Goal: Information Seeking & Learning: Learn about a topic

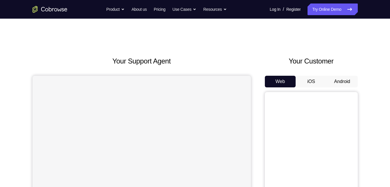
click at [342, 79] on button "Android" at bounding box center [342, 82] width 31 height 12
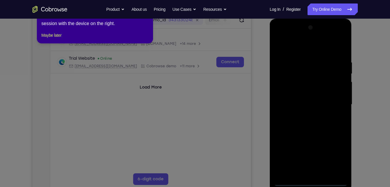
scroll to position [77, 0]
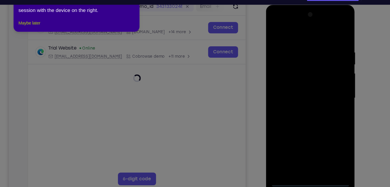
click at [62, 39] on button "Maybe later" at bounding box center [52, 35] width 20 height 7
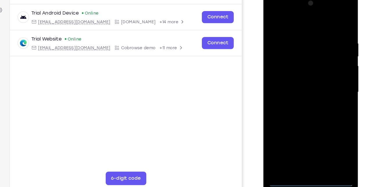
click at [303, 154] on div at bounding box center [304, 78] width 73 height 163
click at [332, 128] on div at bounding box center [304, 78] width 73 height 163
click at [292, 19] on div at bounding box center [304, 78] width 73 height 163
click at [328, 74] on div at bounding box center [304, 78] width 73 height 163
click at [309, 148] on div at bounding box center [304, 78] width 73 height 163
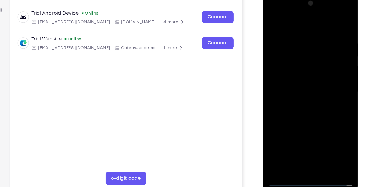
click at [287, 70] on div at bounding box center [304, 78] width 73 height 163
click at [291, 76] on div at bounding box center [304, 78] width 73 height 163
click at [308, 97] on div at bounding box center [304, 78] width 73 height 163
drag, startPoint x: 295, startPoint y: 23, endPoint x: 290, endPoint y: 2, distance: 21.8
click at [290, 2] on div at bounding box center [304, 78] width 73 height 163
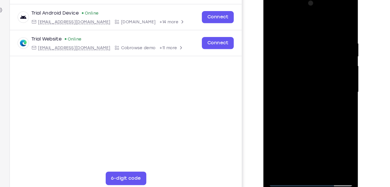
click at [314, 106] on div at bounding box center [304, 78] width 73 height 163
click at [337, 19] on div at bounding box center [304, 78] width 73 height 163
click at [274, 22] on div at bounding box center [304, 78] width 73 height 163
drag, startPoint x: 313, startPoint y: 117, endPoint x: 312, endPoint y: 81, distance: 36.7
click at [312, 81] on div at bounding box center [304, 78] width 73 height 163
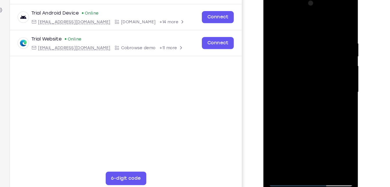
click at [338, 70] on div at bounding box center [304, 78] width 73 height 163
click at [289, 79] on div at bounding box center [304, 78] width 73 height 163
click at [336, 67] on div at bounding box center [304, 78] width 73 height 163
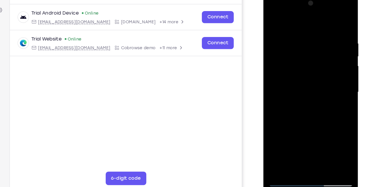
click at [336, 67] on div at bounding box center [304, 78] width 73 height 163
click at [316, 147] on div at bounding box center [304, 78] width 73 height 163
click at [310, 110] on div at bounding box center [304, 78] width 73 height 163
click at [302, 75] on div at bounding box center [304, 78] width 73 height 163
click at [337, 133] on div at bounding box center [304, 78] width 73 height 163
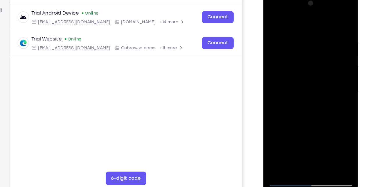
click at [302, 33] on div at bounding box center [304, 78] width 73 height 163
click at [310, 82] on div at bounding box center [304, 78] width 73 height 163
click at [290, 145] on div at bounding box center [304, 78] width 73 height 163
click at [274, 129] on div at bounding box center [304, 78] width 73 height 163
click at [272, 23] on div at bounding box center [304, 78] width 73 height 163
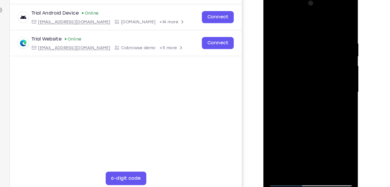
click at [272, 23] on div at bounding box center [304, 78] width 73 height 163
click at [297, 31] on div at bounding box center [304, 78] width 73 height 163
click at [335, 146] on div at bounding box center [304, 78] width 73 height 163
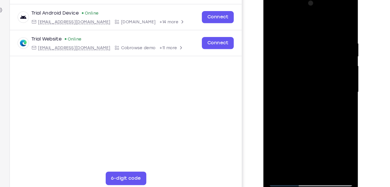
click at [326, 92] on div at bounding box center [304, 78] width 73 height 163
click at [334, 79] on div at bounding box center [304, 78] width 73 height 163
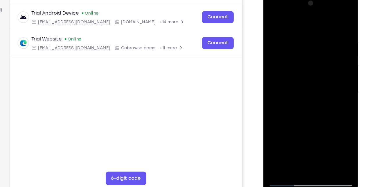
click at [334, 79] on div at bounding box center [304, 78] width 73 height 163
click at [324, 34] on div at bounding box center [304, 78] width 73 height 163
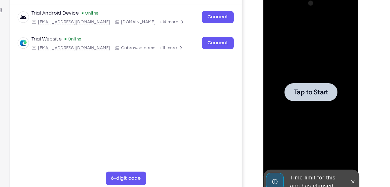
click at [324, 34] on div at bounding box center [304, 78] width 73 height 163
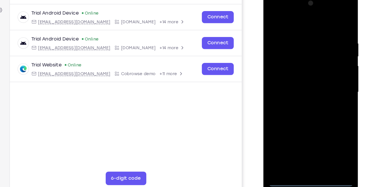
click at [304, 153] on div at bounding box center [304, 78] width 73 height 163
click at [305, 156] on div at bounding box center [304, 78] width 73 height 163
click at [333, 131] on div at bounding box center [304, 78] width 73 height 163
click at [287, 26] on div at bounding box center [304, 78] width 73 height 163
click at [283, 60] on div at bounding box center [304, 78] width 73 height 163
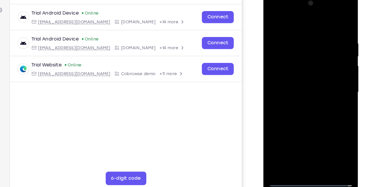
click at [306, 75] on div at bounding box center [304, 78] width 73 height 163
click at [309, 84] on div at bounding box center [304, 78] width 73 height 163
drag, startPoint x: 297, startPoint y: 23, endPoint x: 295, endPoint y: 1, distance: 21.3
click at [295, 1] on div at bounding box center [304, 78] width 73 height 163
click at [310, 112] on div at bounding box center [304, 78] width 73 height 163
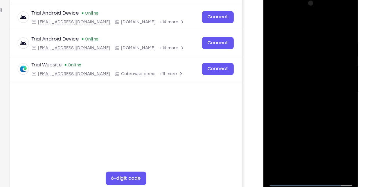
click at [315, 63] on div at bounding box center [304, 78] width 73 height 163
drag, startPoint x: 297, startPoint y: 120, endPoint x: 313, endPoint y: 67, distance: 56.1
click at [313, 67] on div at bounding box center [304, 78] width 73 height 163
click at [306, 144] on div at bounding box center [304, 78] width 73 height 163
click at [287, 64] on div at bounding box center [304, 78] width 73 height 163
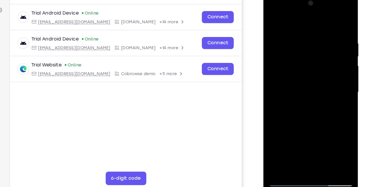
click at [315, 88] on div at bounding box center [304, 78] width 73 height 163
drag, startPoint x: 319, startPoint y: 96, endPoint x: 320, endPoint y: 58, distance: 37.5
click at [320, 58] on div at bounding box center [304, 78] width 73 height 163
drag, startPoint x: 320, startPoint y: 69, endPoint x: 321, endPoint y: 51, distance: 18.6
click at [321, 51] on div at bounding box center [304, 78] width 73 height 163
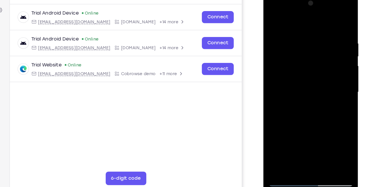
drag, startPoint x: 304, startPoint y: 119, endPoint x: 324, endPoint y: 58, distance: 64.3
click at [324, 58] on div at bounding box center [304, 78] width 73 height 163
click at [328, 90] on div at bounding box center [304, 78] width 73 height 163
drag, startPoint x: 328, startPoint y: 90, endPoint x: 328, endPoint y: 51, distance: 39.8
click at [328, 51] on div at bounding box center [304, 78] width 73 height 163
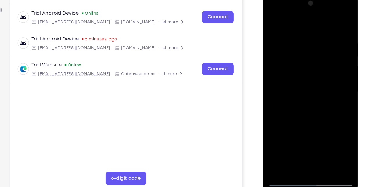
drag, startPoint x: 317, startPoint y: 99, endPoint x: 329, endPoint y: 51, distance: 49.9
click at [329, 51] on div at bounding box center [304, 78] width 73 height 163
drag, startPoint x: 325, startPoint y: 38, endPoint x: 322, endPoint y: 34, distance: 5.4
click at [322, 34] on div at bounding box center [304, 78] width 73 height 163
drag, startPoint x: 309, startPoint y: 107, endPoint x: 321, endPoint y: 49, distance: 59.5
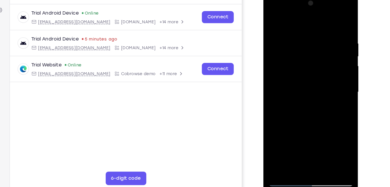
click at [321, 49] on div at bounding box center [304, 78] width 73 height 163
drag, startPoint x: 309, startPoint y: 83, endPoint x: 320, endPoint y: 45, distance: 39.1
click at [320, 45] on div at bounding box center [304, 78] width 73 height 163
drag, startPoint x: 309, startPoint y: 130, endPoint x: 322, endPoint y: 69, distance: 62.3
click at [322, 69] on div at bounding box center [304, 78] width 73 height 163
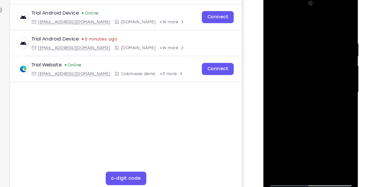
drag, startPoint x: 309, startPoint y: 129, endPoint x: 323, endPoint y: 76, distance: 54.9
click at [323, 76] on div at bounding box center [304, 78] width 73 height 163
drag, startPoint x: 308, startPoint y: 131, endPoint x: 327, endPoint y: 58, distance: 75.5
click at [327, 58] on div at bounding box center [304, 78] width 73 height 163
click at [273, 19] on div at bounding box center [304, 78] width 73 height 163
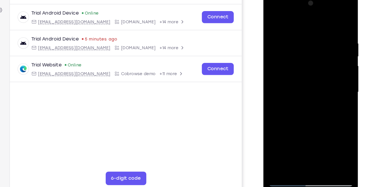
drag, startPoint x: 292, startPoint y: 114, endPoint x: 300, endPoint y: 36, distance: 77.7
click at [300, 36] on div at bounding box center [304, 78] width 73 height 163
drag, startPoint x: 315, startPoint y: 107, endPoint x: 320, endPoint y: 38, distance: 68.5
click at [320, 38] on div at bounding box center [304, 78] width 73 height 163
drag, startPoint x: 306, startPoint y: 119, endPoint x: 328, endPoint y: 24, distance: 98.2
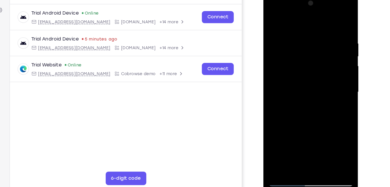
click at [328, 24] on div at bounding box center [304, 78] width 73 height 163
drag, startPoint x: 304, startPoint y: 104, endPoint x: 327, endPoint y: 38, distance: 69.1
click at [327, 38] on div at bounding box center [304, 78] width 73 height 163
drag, startPoint x: 299, startPoint y: 115, endPoint x: 327, endPoint y: 42, distance: 77.9
click at [327, 42] on div at bounding box center [304, 78] width 73 height 163
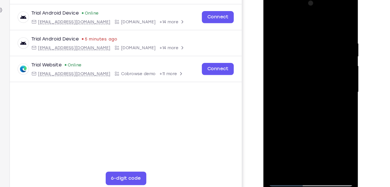
drag, startPoint x: 293, startPoint y: 126, endPoint x: 327, endPoint y: 23, distance: 107.9
click at [327, 23] on div at bounding box center [304, 78] width 73 height 163
drag, startPoint x: 325, startPoint y: 57, endPoint x: 313, endPoint y: 92, distance: 37.2
click at [313, 92] on div at bounding box center [304, 78] width 73 height 163
drag, startPoint x: 332, startPoint y: 74, endPoint x: 334, endPoint y: 48, distance: 26.2
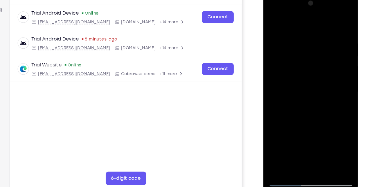
click at [334, 48] on div at bounding box center [304, 78] width 73 height 163
drag, startPoint x: 304, startPoint y: 116, endPoint x: 312, endPoint y: 94, distance: 23.2
click at [312, 94] on div at bounding box center [304, 78] width 73 height 163
drag, startPoint x: 306, startPoint y: 125, endPoint x: 323, endPoint y: 44, distance: 82.9
click at [323, 44] on div at bounding box center [304, 78] width 73 height 163
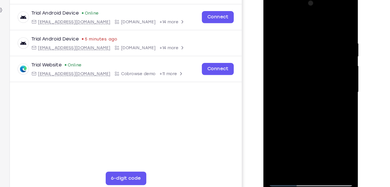
drag, startPoint x: 303, startPoint y: 129, endPoint x: 312, endPoint y: 50, distance: 79.0
click at [312, 50] on div at bounding box center [304, 78] width 73 height 163
drag, startPoint x: 298, startPoint y: 124, endPoint x: 320, endPoint y: 52, distance: 74.5
click at [320, 52] on div at bounding box center [304, 78] width 73 height 163
drag, startPoint x: 304, startPoint y: 117, endPoint x: 328, endPoint y: 42, distance: 78.4
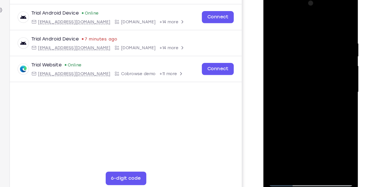
click at [328, 42] on div at bounding box center [304, 78] width 73 height 163
drag, startPoint x: 302, startPoint y: 104, endPoint x: 322, endPoint y: 31, distance: 75.2
click at [322, 31] on div at bounding box center [304, 78] width 73 height 163
drag, startPoint x: 302, startPoint y: 111, endPoint x: 336, endPoint y: 32, distance: 85.8
click at [336, 32] on div at bounding box center [304, 78] width 73 height 163
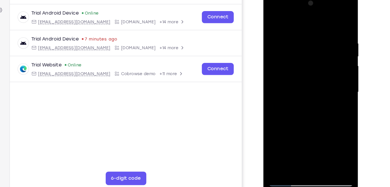
drag, startPoint x: 290, startPoint y: 133, endPoint x: 324, endPoint y: 45, distance: 94.6
click at [324, 45] on div at bounding box center [304, 78] width 73 height 163
drag, startPoint x: 297, startPoint y: 126, endPoint x: 318, endPoint y: 53, distance: 75.7
click at [318, 53] on div at bounding box center [304, 78] width 73 height 163
drag, startPoint x: 295, startPoint y: 132, endPoint x: 327, endPoint y: 13, distance: 123.5
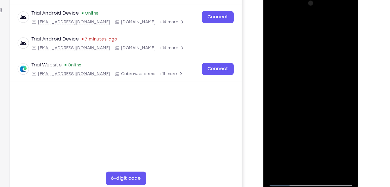
click at [327, 13] on div at bounding box center [304, 78] width 73 height 163
drag, startPoint x: 308, startPoint y: 108, endPoint x: 328, endPoint y: 12, distance: 97.7
click at [328, 12] on div at bounding box center [304, 78] width 73 height 163
drag, startPoint x: 304, startPoint y: 100, endPoint x: 321, endPoint y: 17, distance: 84.5
click at [321, 17] on div at bounding box center [304, 78] width 73 height 163
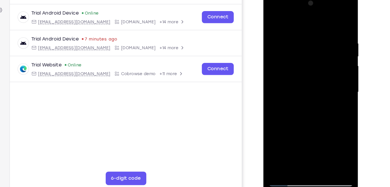
drag, startPoint x: 303, startPoint y: 111, endPoint x: 324, endPoint y: 14, distance: 99.4
click at [324, 14] on div at bounding box center [304, 78] width 73 height 163
drag, startPoint x: 321, startPoint y: 33, endPoint x: 297, endPoint y: 148, distance: 116.8
click at [297, 148] on div at bounding box center [304, 78] width 73 height 163
drag, startPoint x: 317, startPoint y: 46, endPoint x: 324, endPoint y: 36, distance: 12.3
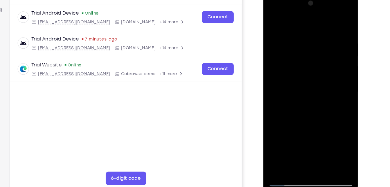
click at [324, 36] on div at bounding box center [304, 78] width 73 height 163
drag, startPoint x: 313, startPoint y: 94, endPoint x: 326, endPoint y: 25, distance: 70.5
click at [326, 25] on div at bounding box center [304, 78] width 73 height 163
drag, startPoint x: 309, startPoint y: 96, endPoint x: 327, endPoint y: 21, distance: 77.4
click at [327, 21] on div at bounding box center [304, 78] width 73 height 163
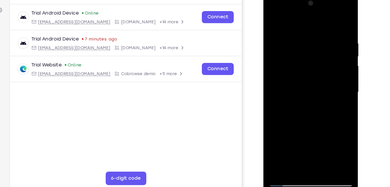
drag, startPoint x: 301, startPoint y: 119, endPoint x: 323, endPoint y: 26, distance: 95.7
click at [323, 26] on div at bounding box center [304, 78] width 73 height 163
drag, startPoint x: 293, startPoint y: 124, endPoint x: 323, endPoint y: 20, distance: 108.6
click at [323, 20] on div at bounding box center [304, 78] width 73 height 163
drag, startPoint x: 306, startPoint y: 97, endPoint x: 317, endPoint y: 63, distance: 35.8
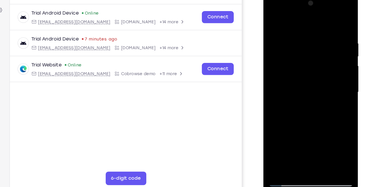
click at [317, 63] on div at bounding box center [304, 78] width 73 height 163
drag, startPoint x: 298, startPoint y: 122, endPoint x: 322, endPoint y: 25, distance: 100.5
click at [322, 25] on div at bounding box center [304, 78] width 73 height 163
drag, startPoint x: 292, startPoint y: 129, endPoint x: 323, endPoint y: 21, distance: 111.5
click at [323, 21] on div at bounding box center [304, 78] width 73 height 163
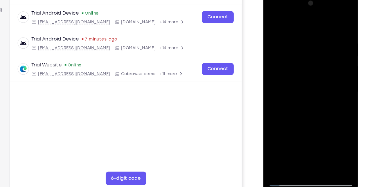
drag, startPoint x: 313, startPoint y: 110, endPoint x: 323, endPoint y: 60, distance: 50.8
click at [323, 60] on div at bounding box center [304, 78] width 73 height 163
drag, startPoint x: 311, startPoint y: 121, endPoint x: 326, endPoint y: 38, distance: 84.6
click at [326, 38] on div at bounding box center [304, 78] width 73 height 163
click at [325, 49] on div at bounding box center [304, 78] width 73 height 163
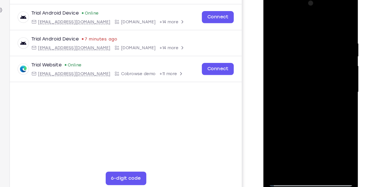
click at [272, 19] on div at bounding box center [304, 78] width 73 height 163
drag, startPoint x: 302, startPoint y: 128, endPoint x: 320, endPoint y: 58, distance: 72.3
click at [320, 58] on div at bounding box center [304, 78] width 73 height 163
drag, startPoint x: 316, startPoint y: 102, endPoint x: 320, endPoint y: 92, distance: 11.0
click at [320, 92] on div at bounding box center [304, 78] width 73 height 163
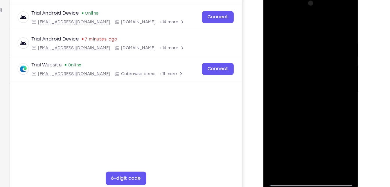
drag, startPoint x: 313, startPoint y: 119, endPoint x: 324, endPoint y: 52, distance: 68.4
click at [324, 52] on div at bounding box center [304, 78] width 73 height 163
drag, startPoint x: 314, startPoint y: 94, endPoint x: 332, endPoint y: 21, distance: 75.1
click at [332, 21] on div at bounding box center [304, 78] width 73 height 163
drag, startPoint x: 305, startPoint y: 117, endPoint x: 322, endPoint y: 63, distance: 56.8
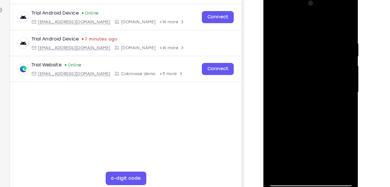
click at [322, 63] on div at bounding box center [304, 78] width 73 height 163
drag, startPoint x: 309, startPoint y: 109, endPoint x: 343, endPoint y: 12, distance: 102.8
click at [343, 12] on div at bounding box center [305, 79] width 82 height 173
